Goal: Contribute content

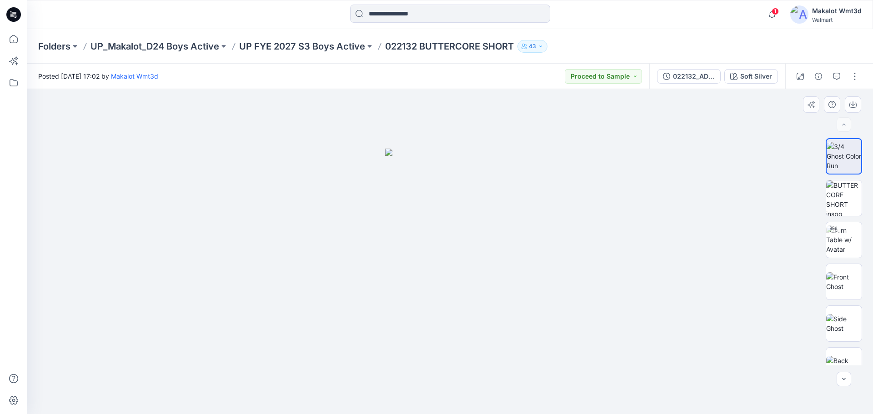
scroll to position [89, 0]
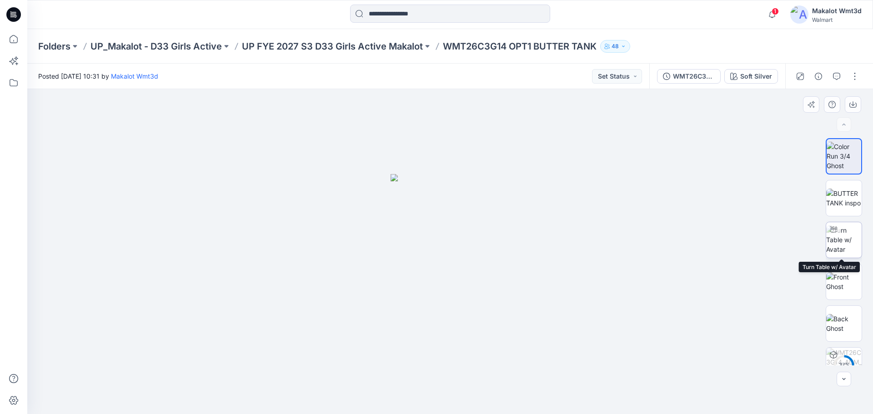
click at [835, 242] on img at bounding box center [843, 240] width 35 height 29
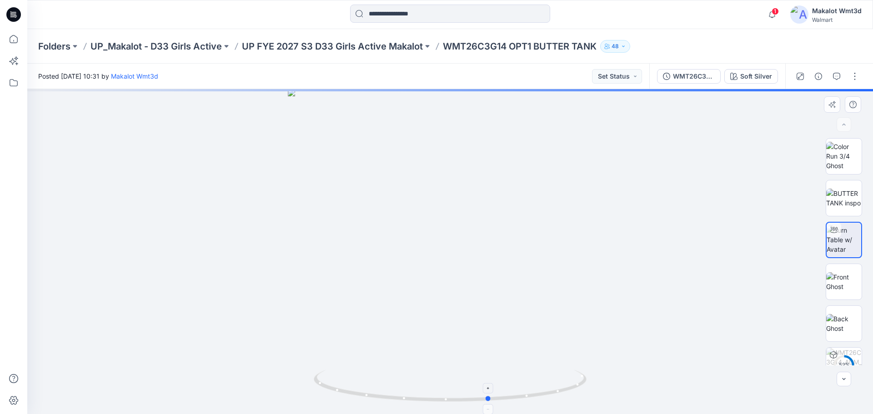
drag, startPoint x: 534, startPoint y: 403, endPoint x: 369, endPoint y: 379, distance: 166.8
click at [301, 394] on div at bounding box center [450, 251] width 846 height 325
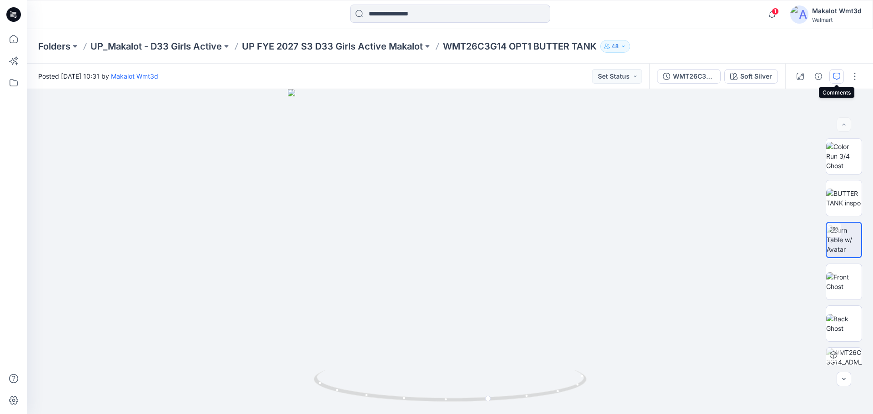
click at [838, 75] on icon "button" at bounding box center [836, 76] width 7 height 7
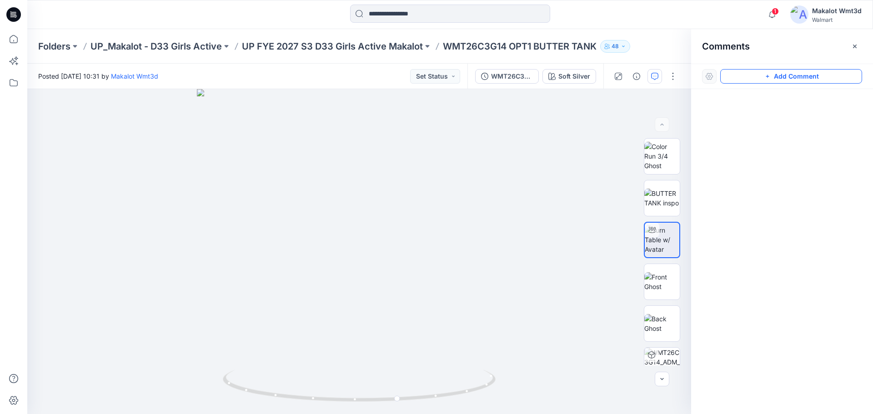
click at [779, 75] on button "Add Comment" at bounding box center [791, 76] width 142 height 15
click at [373, 210] on div "1" at bounding box center [359, 251] width 664 height 325
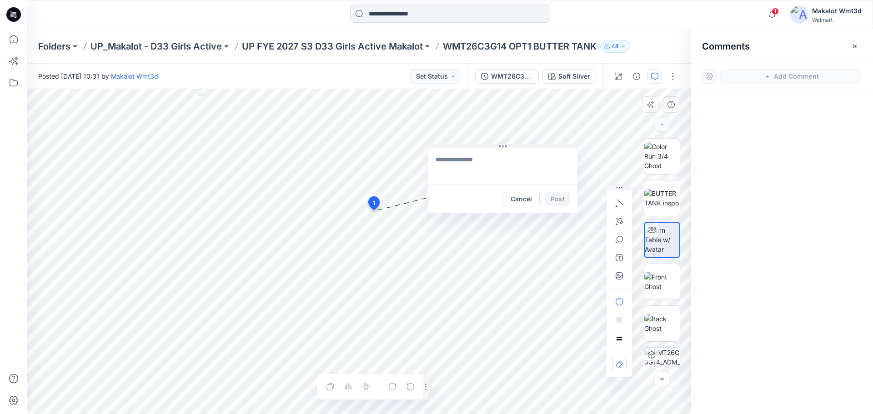
drag, startPoint x: 436, startPoint y: 215, endPoint x: 501, endPoint y: 152, distance: 90.0
click at [505, 145] on icon at bounding box center [502, 146] width 7 height 7
click at [469, 160] on textarea at bounding box center [502, 166] width 149 height 36
paste textarea "**********"
click at [536, 170] on textarea "**********" at bounding box center [502, 166] width 149 height 36
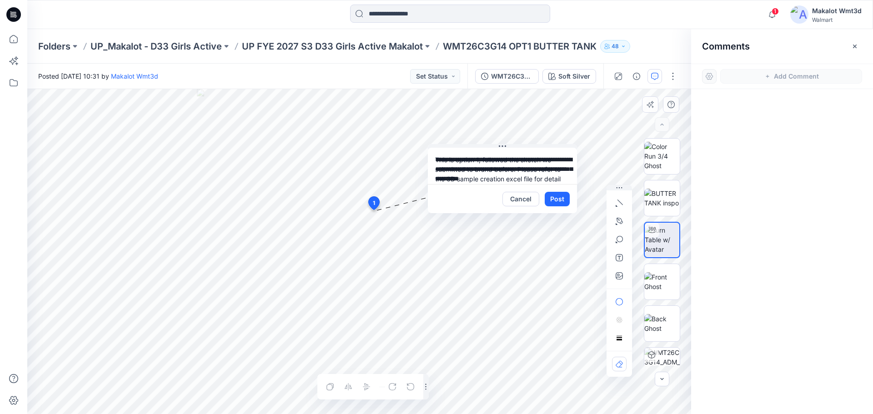
scroll to position [8, 0]
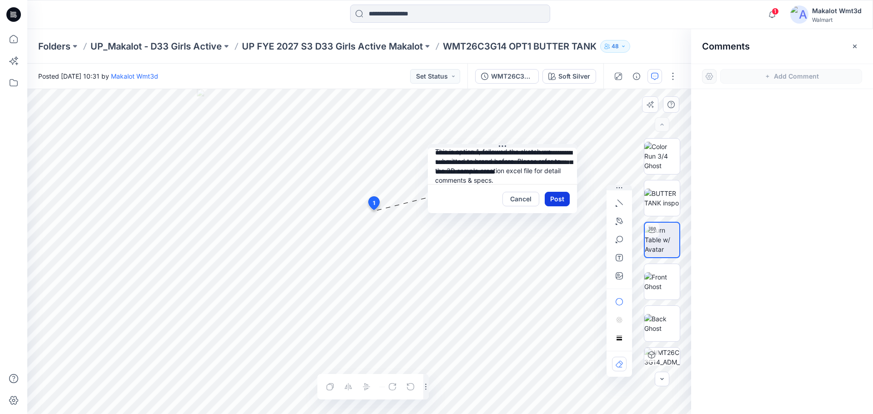
type textarea "**********"
click at [561, 198] on button "Post" at bounding box center [557, 199] width 25 height 15
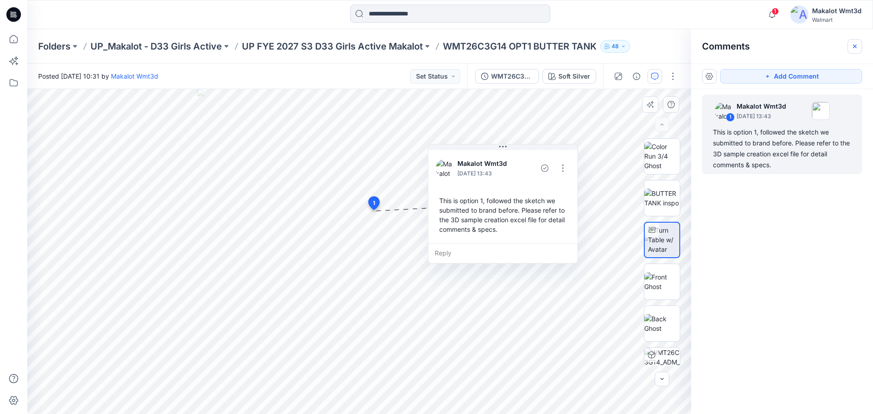
click at [856, 44] on icon "button" at bounding box center [854, 46] width 7 height 7
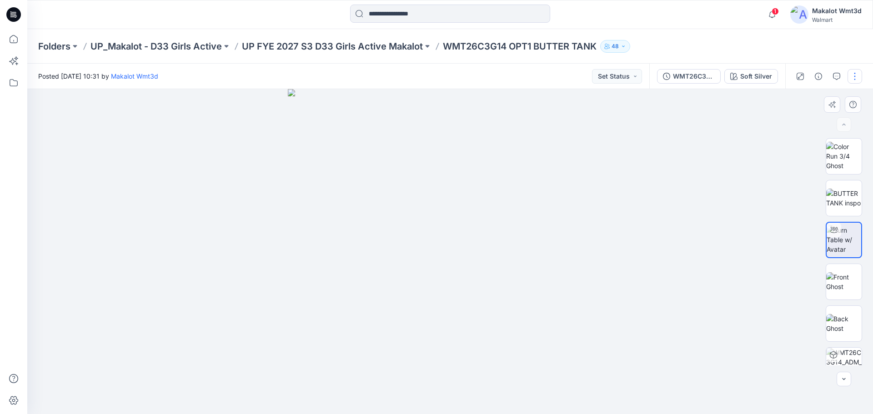
click at [853, 73] on button "button" at bounding box center [854, 76] width 15 height 15
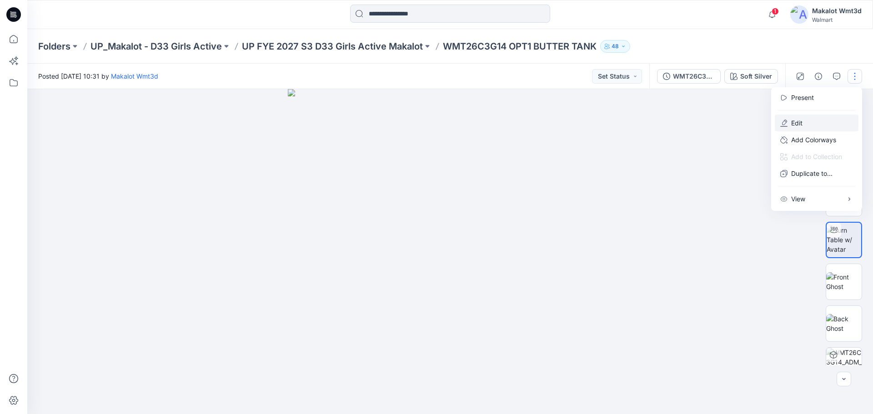
click at [802, 123] on p "Edit" at bounding box center [796, 123] width 11 height 10
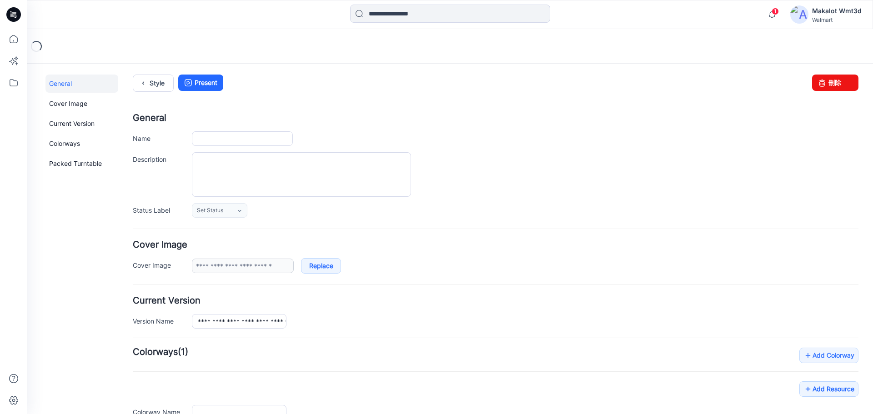
type input "**********"
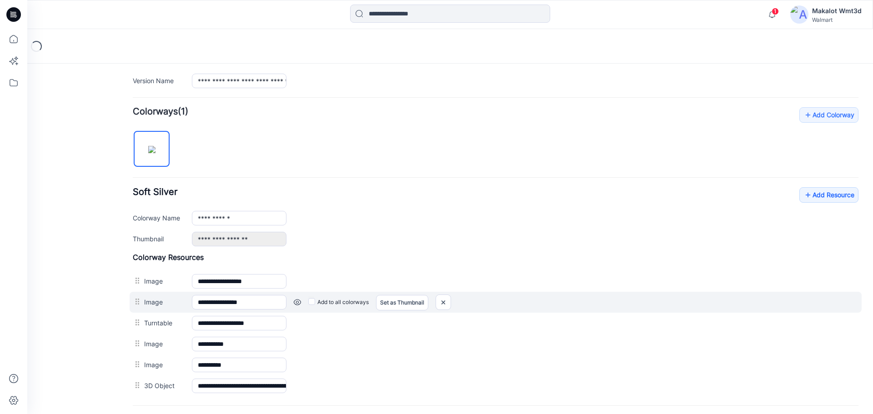
scroll to position [327, 0]
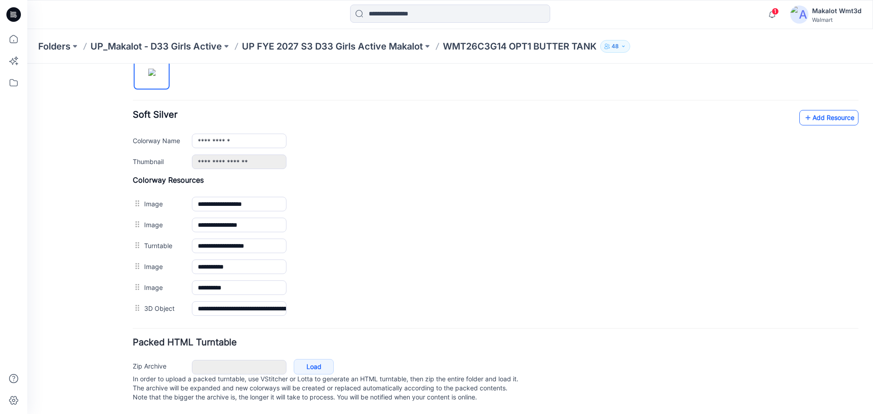
click at [820, 112] on link "Add Resource" at bounding box center [828, 117] width 59 height 15
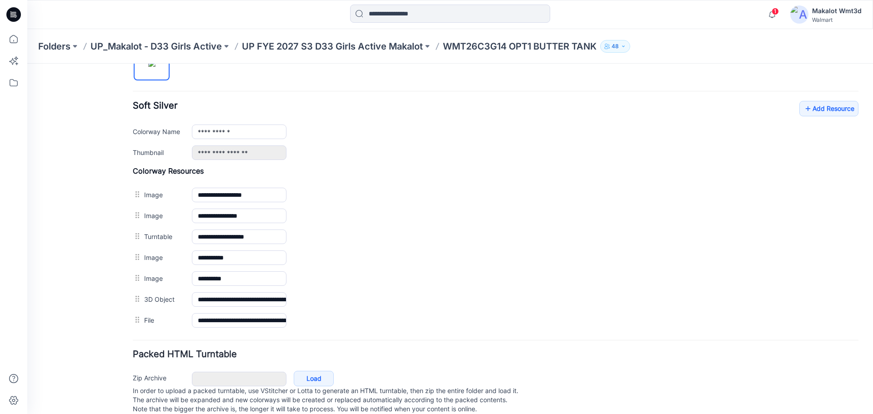
scroll to position [0, 0]
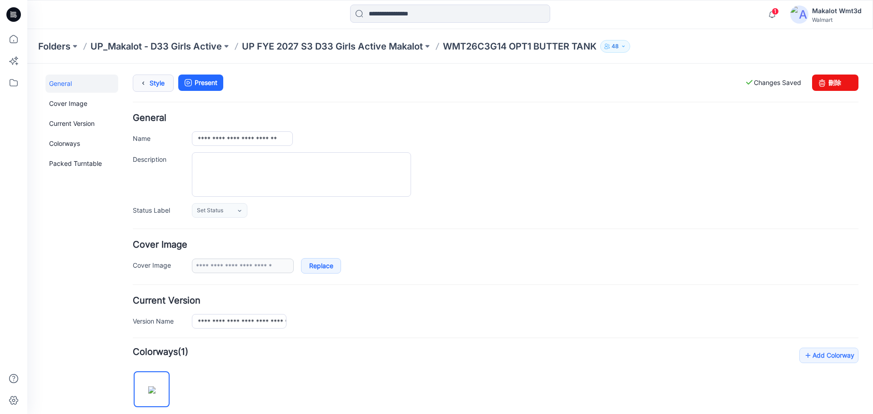
click at [160, 84] on link "Style" at bounding box center [153, 83] width 41 height 17
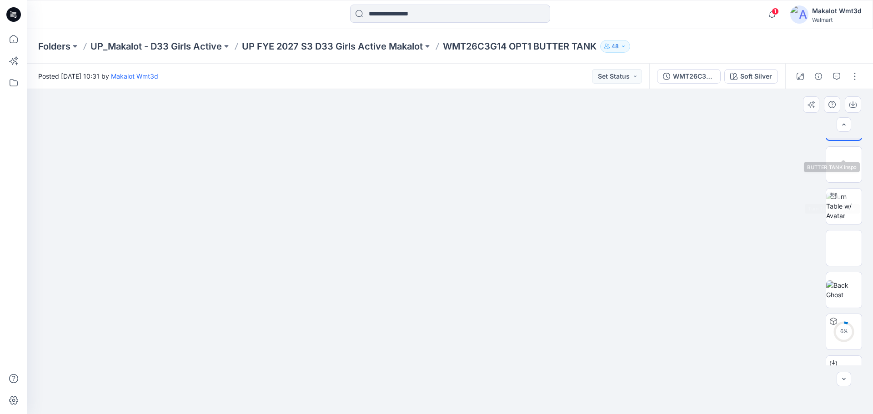
scroll to position [60, 0]
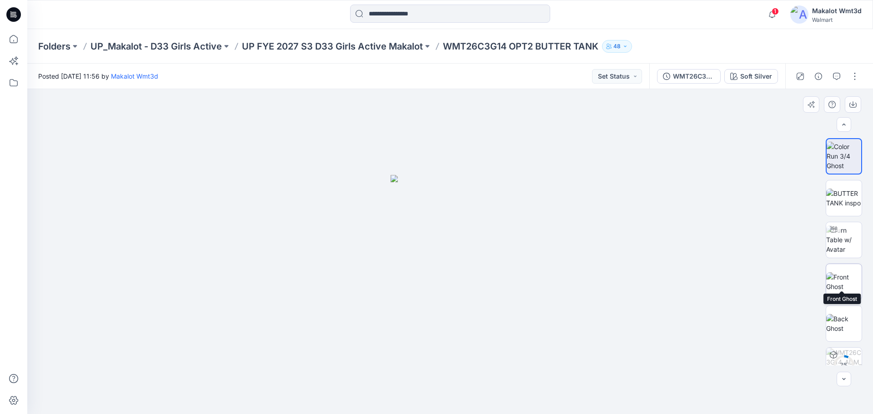
scroll to position [18, 0]
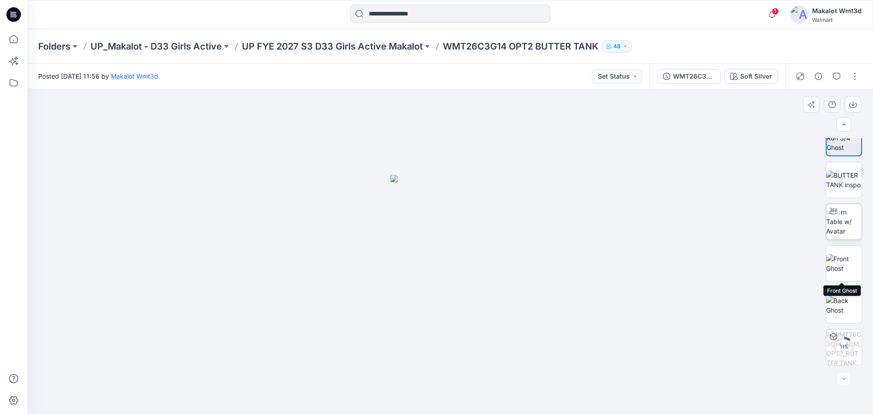
click at [837, 221] on img at bounding box center [843, 221] width 35 height 29
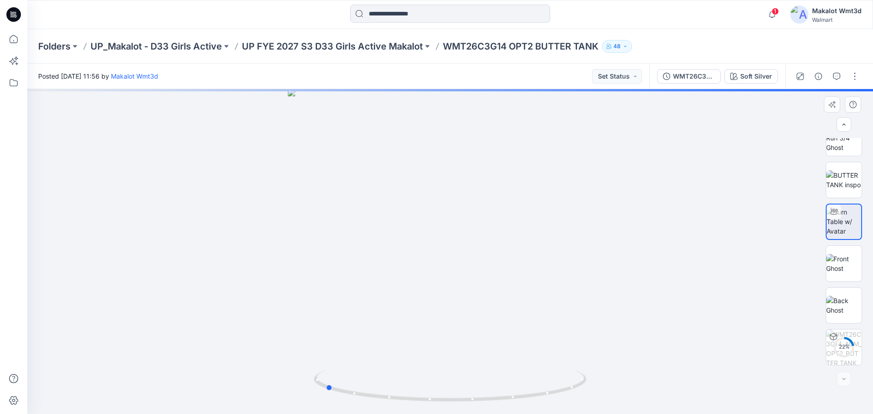
drag, startPoint x: 453, startPoint y: 400, endPoint x: 601, endPoint y: 391, distance: 148.0
click at [601, 391] on div at bounding box center [450, 251] width 846 height 325
click at [853, 77] on button "button" at bounding box center [854, 76] width 15 height 15
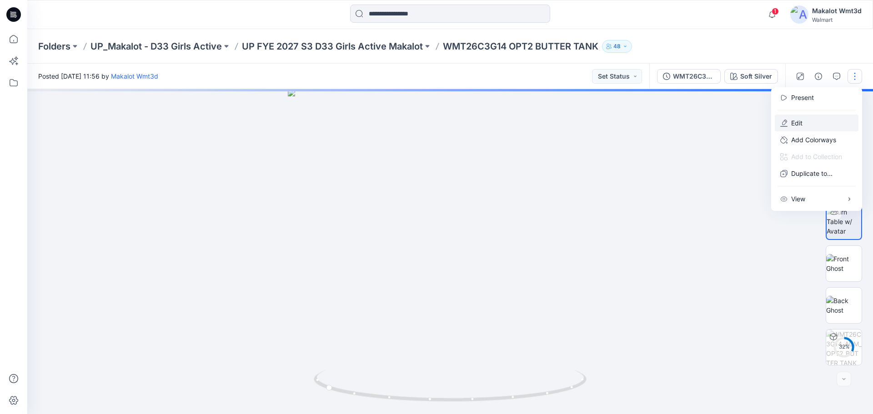
click at [800, 121] on p "Edit" at bounding box center [796, 123] width 11 height 10
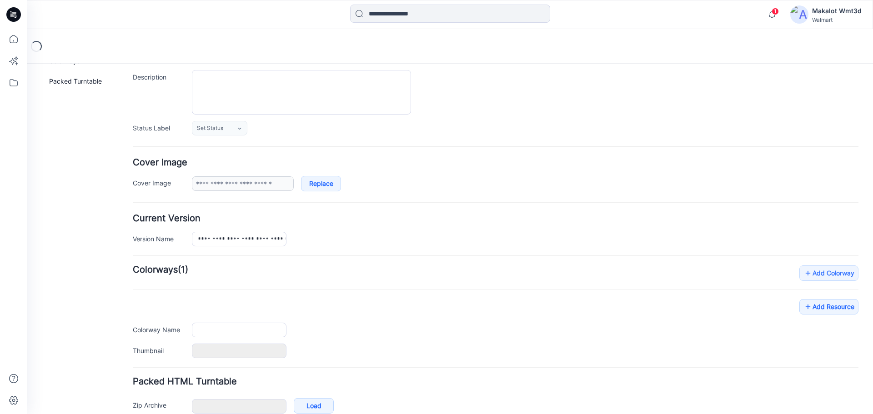
type input "**********"
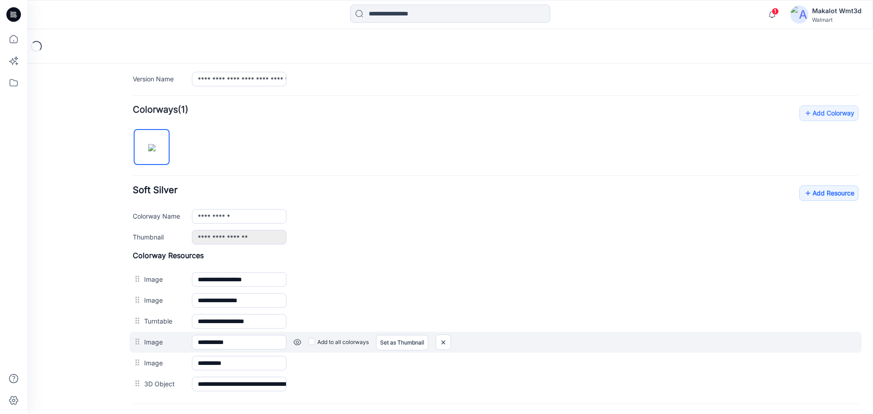
scroll to position [312, 0]
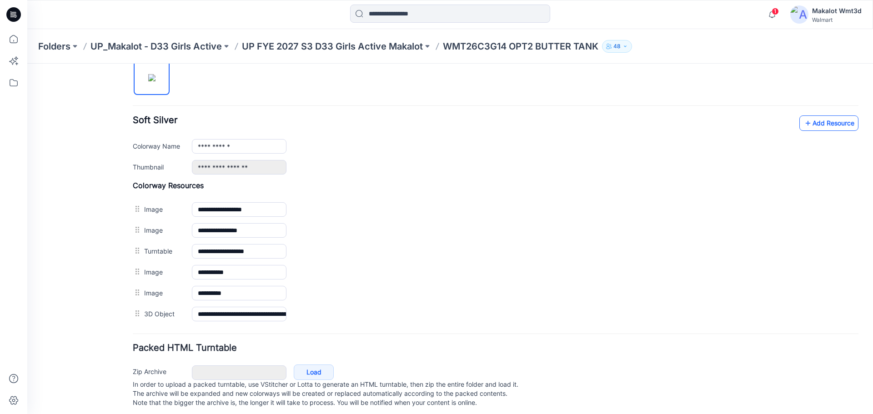
click at [824, 123] on link "Add Resource" at bounding box center [828, 122] width 59 height 15
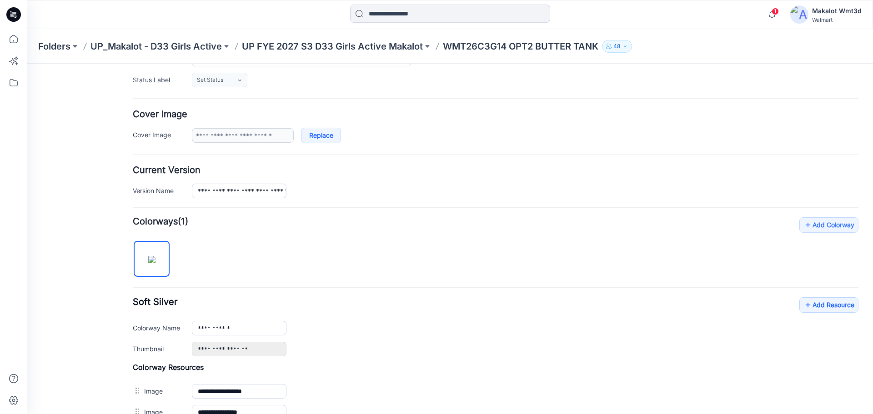
scroll to position [0, 0]
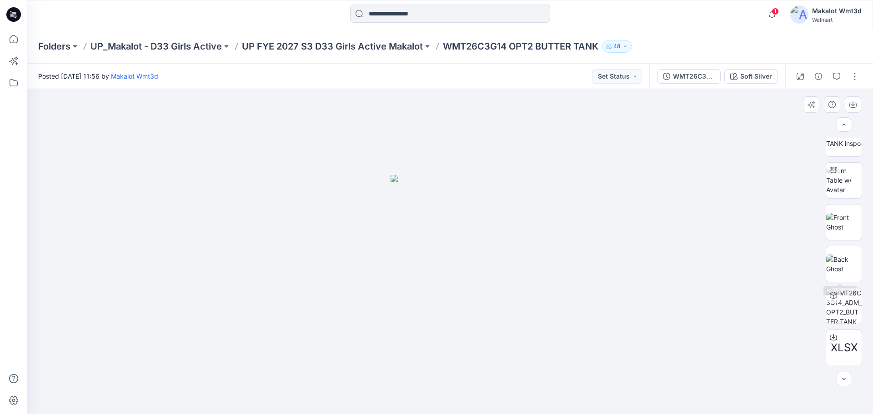
scroll to position [60, 0]
click at [841, 171] on img at bounding box center [843, 179] width 35 height 29
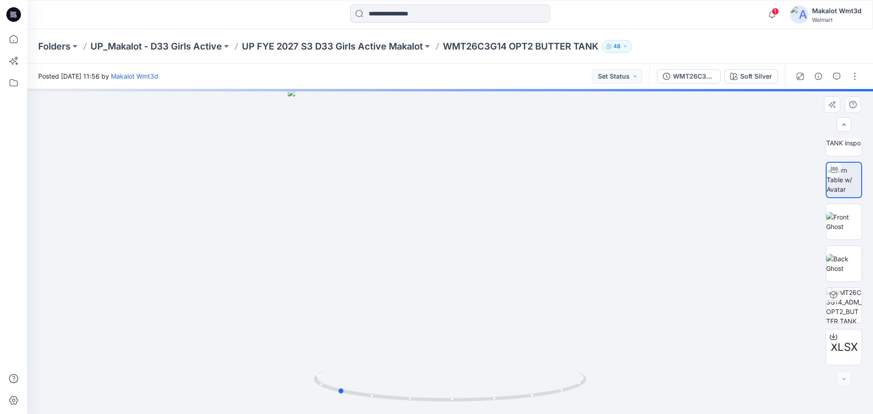
drag, startPoint x: 575, startPoint y: 388, endPoint x: 508, endPoint y: 404, distance: 68.8
click at [508, 404] on div at bounding box center [450, 251] width 846 height 325
click at [836, 78] on icon "button" at bounding box center [836, 76] width 7 height 7
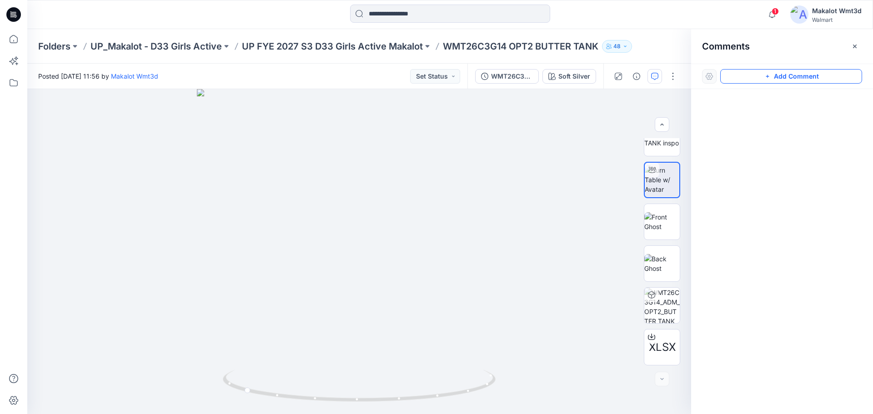
click at [761, 75] on button "Add Comment" at bounding box center [791, 76] width 142 height 15
click at [362, 235] on div "1" at bounding box center [359, 251] width 664 height 325
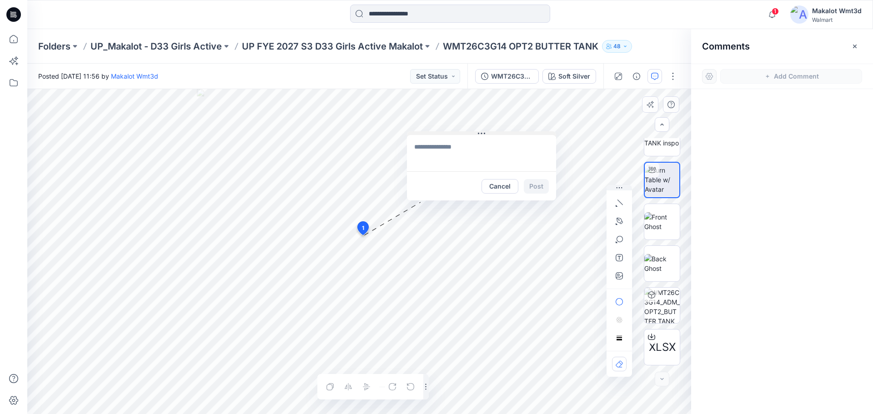
drag, startPoint x: 426, startPoint y: 241, endPoint x: 485, endPoint y: 133, distance: 122.9
click at [485, 133] on icon at bounding box center [484, 133] width 1 height 1
click at [450, 145] on textarea at bounding box center [481, 153] width 149 height 36
paste textarea "**********"
click at [518, 158] on textarea "**********" at bounding box center [481, 153] width 149 height 36
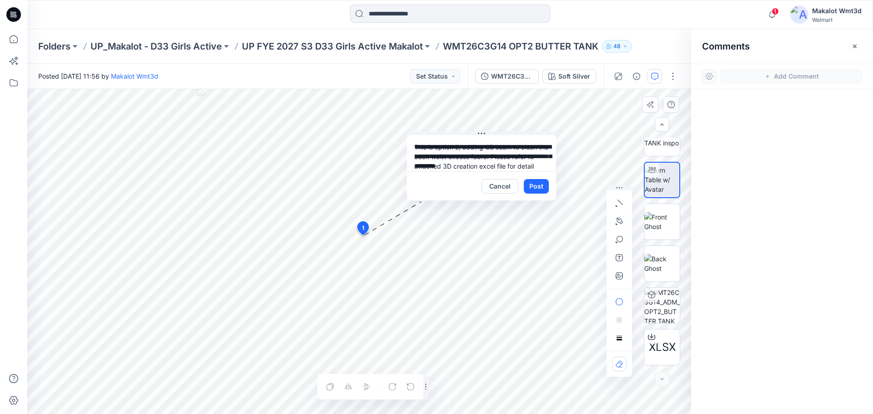
scroll to position [8, 0]
type textarea "**********"
click at [541, 185] on button "Post" at bounding box center [536, 186] width 25 height 15
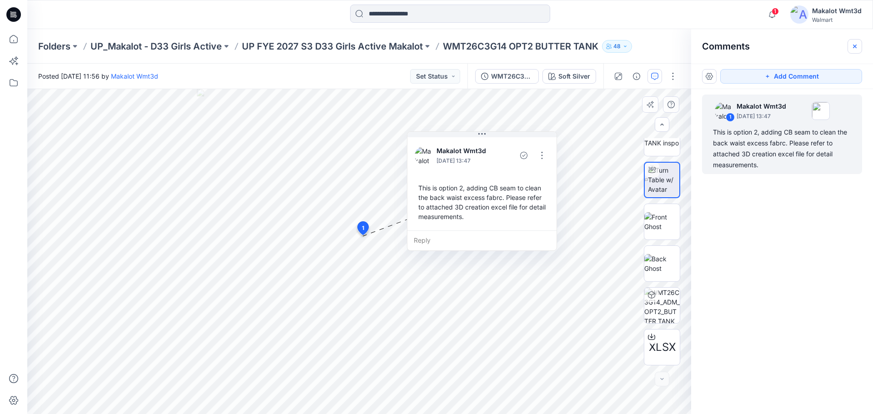
click at [858, 47] on icon "button" at bounding box center [854, 46] width 7 height 7
